Goal: Check status: Check status

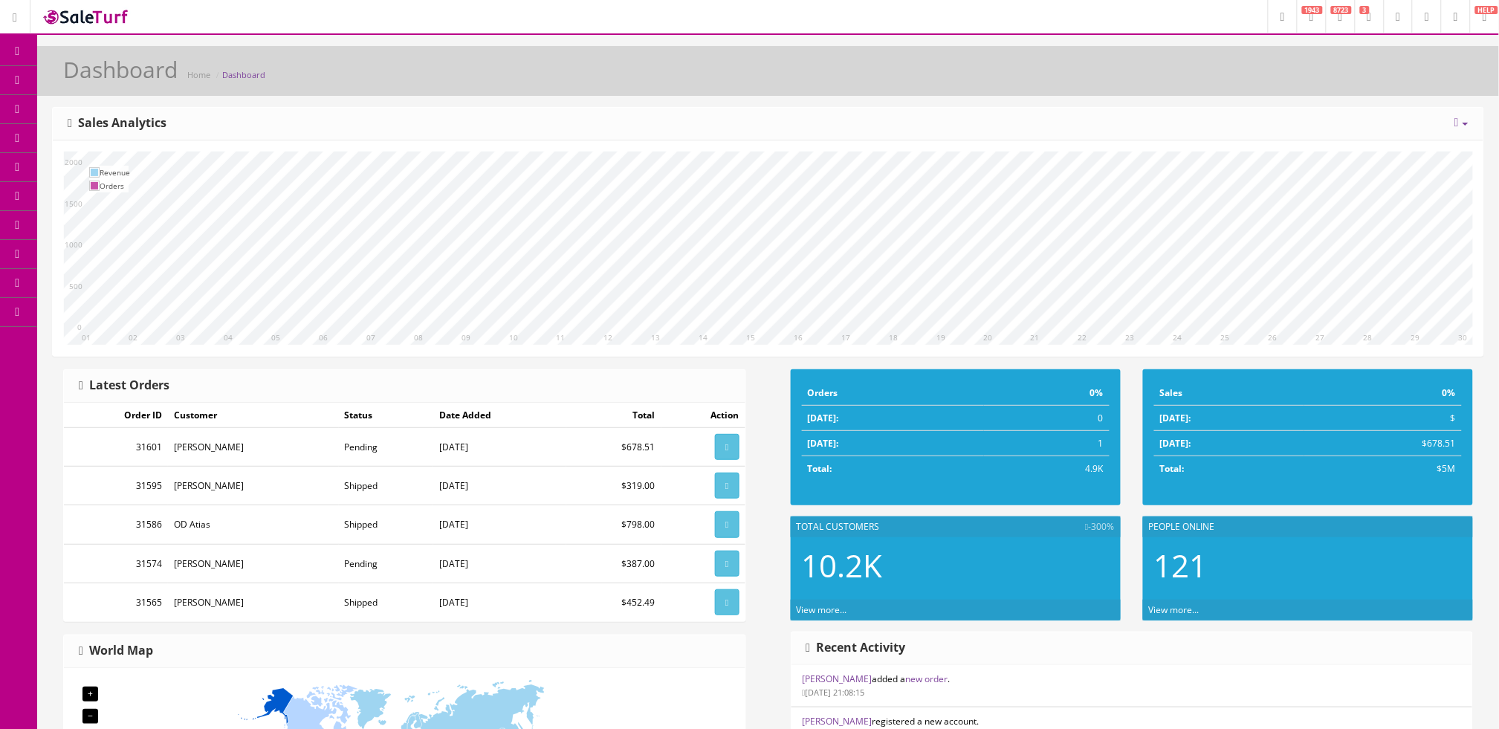
click at [97, 163] on span "Order List" at bounding box center [108, 166] width 41 height 13
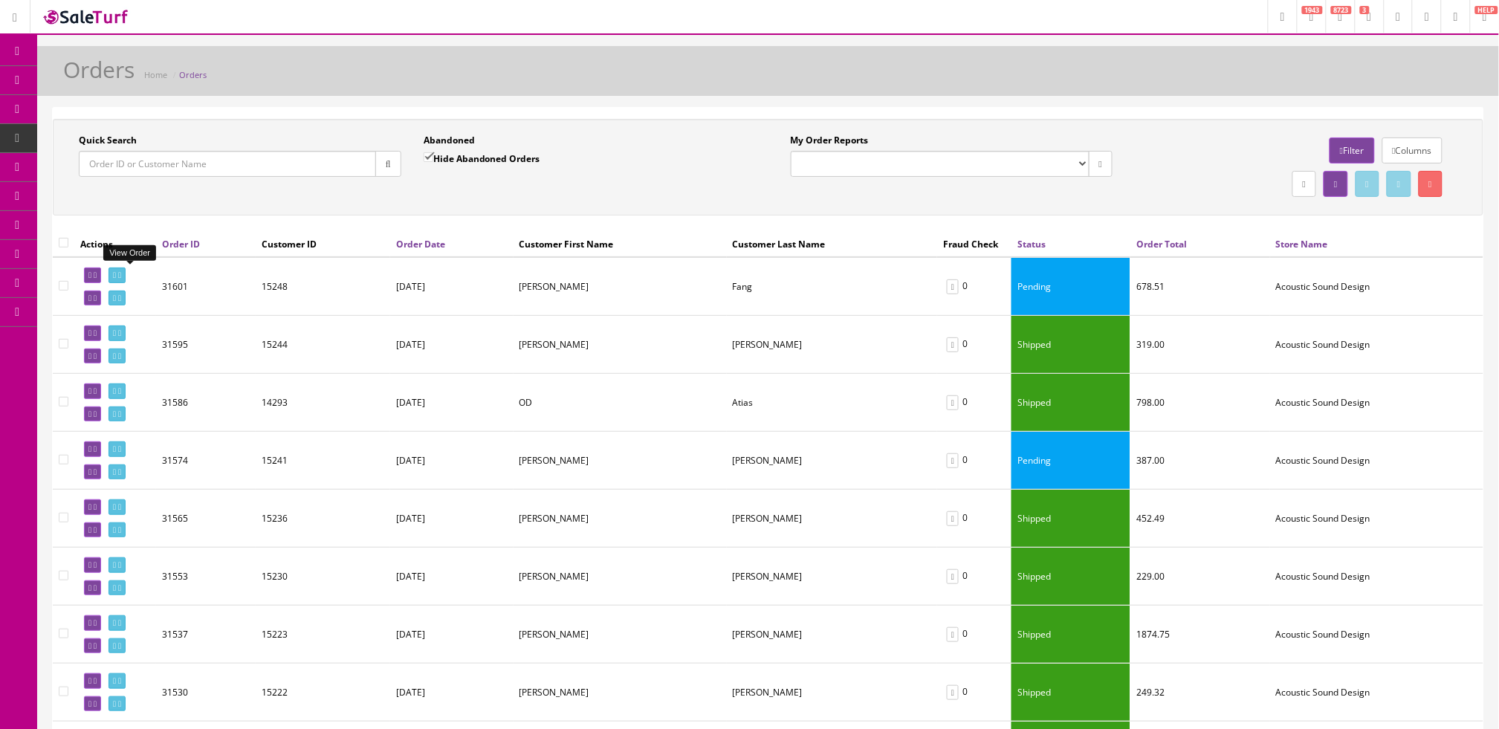
click at [126, 279] on link at bounding box center [116, 275] width 17 height 16
